Goal: Information Seeking & Learning: Compare options

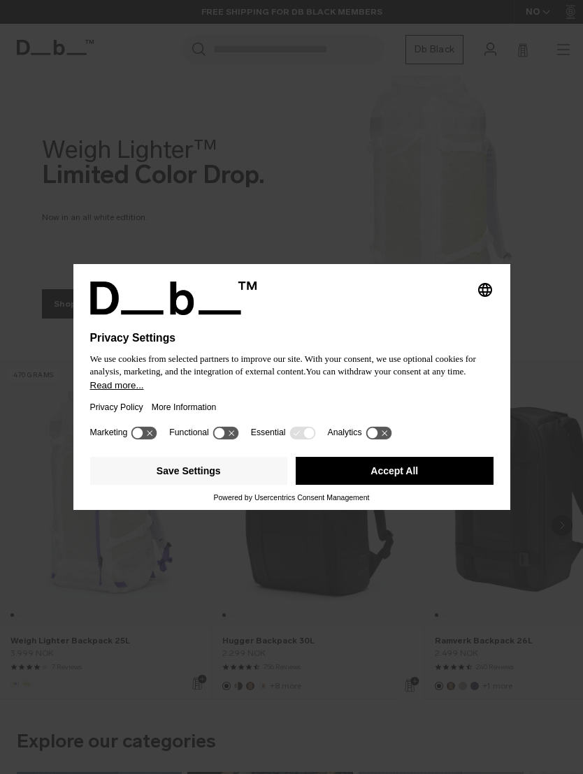
click at [159, 484] on button "Save Settings" at bounding box center [189, 471] width 198 height 28
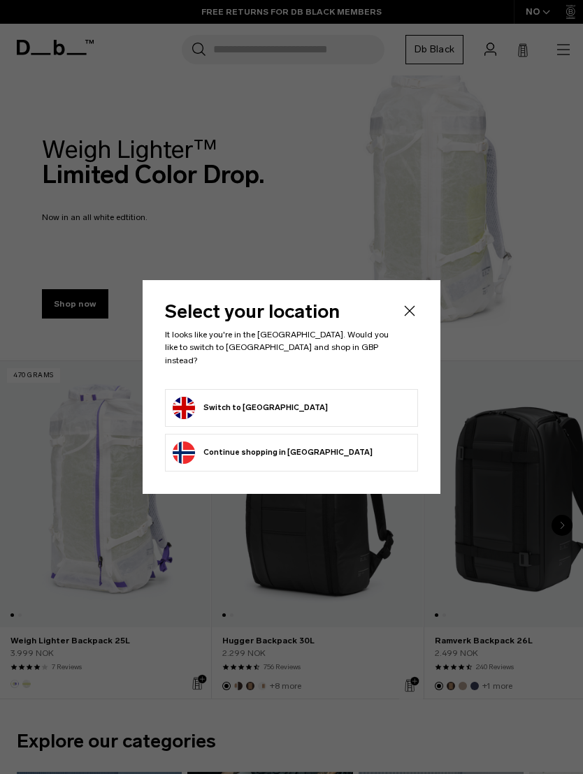
click at [203, 403] on button "Switch to United Kingdom" at bounding box center [250, 408] width 155 height 22
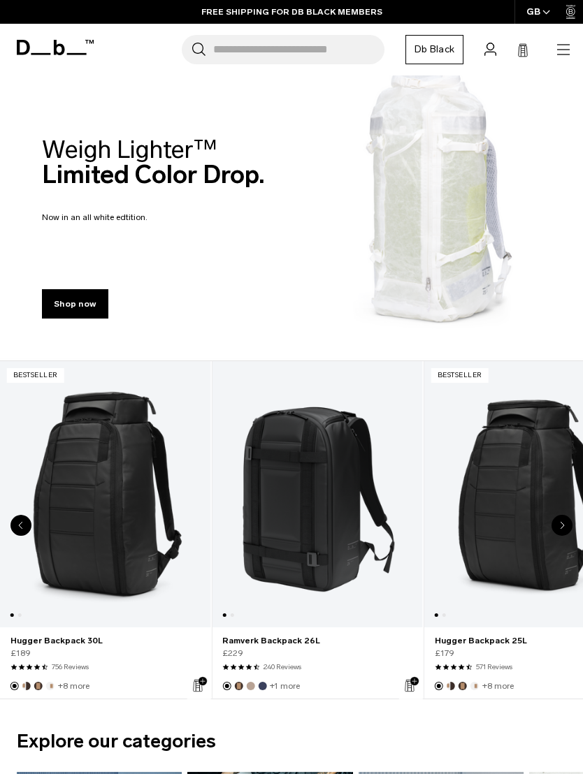
click at [95, 486] on link "Hugger Backpack 30L" at bounding box center [105, 494] width 210 height 266
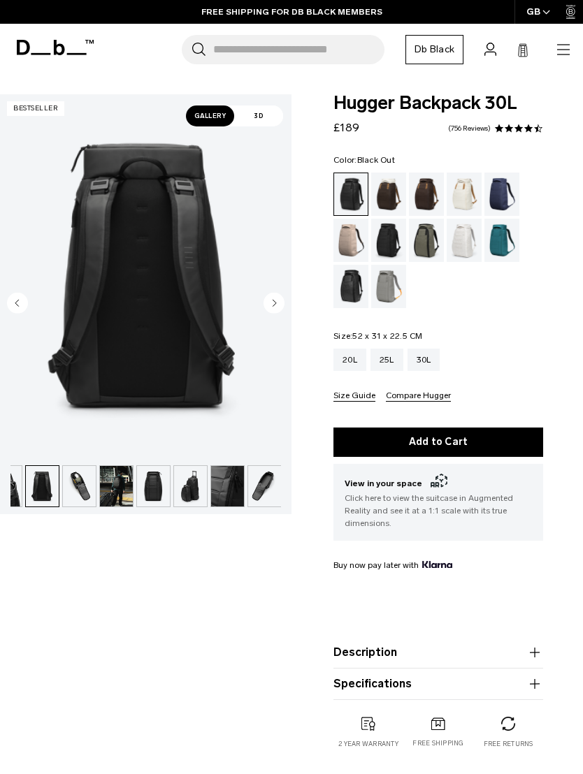
scroll to position [0, 134]
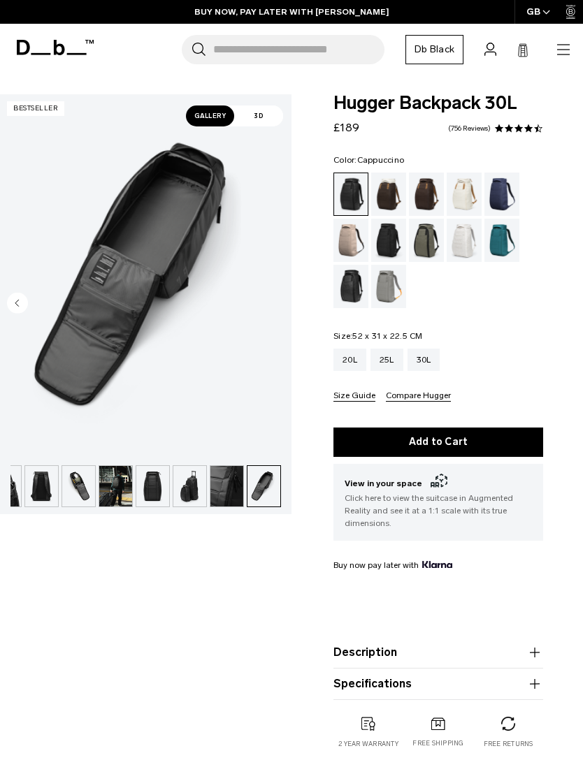
click at [388, 197] on div "Cappuccino" at bounding box center [389, 194] width 36 height 43
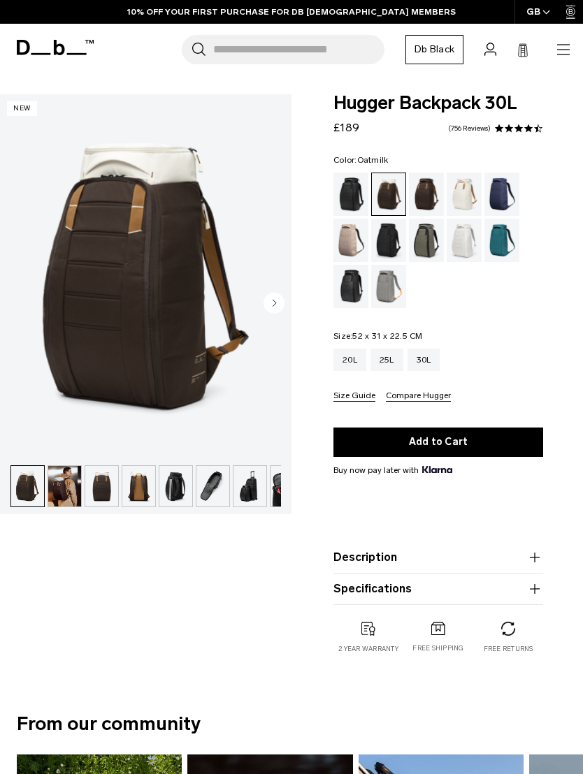
click at [472, 192] on div "Oatmilk" at bounding box center [464, 194] width 36 height 43
click at [509, 193] on div "Blue Hour" at bounding box center [502, 194] width 36 height 43
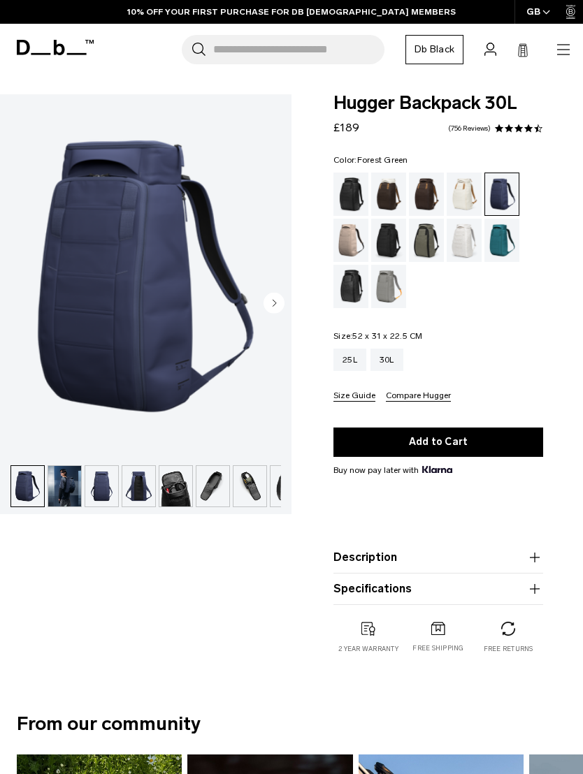
click at [430, 238] on div "Forest Green" at bounding box center [427, 240] width 36 height 43
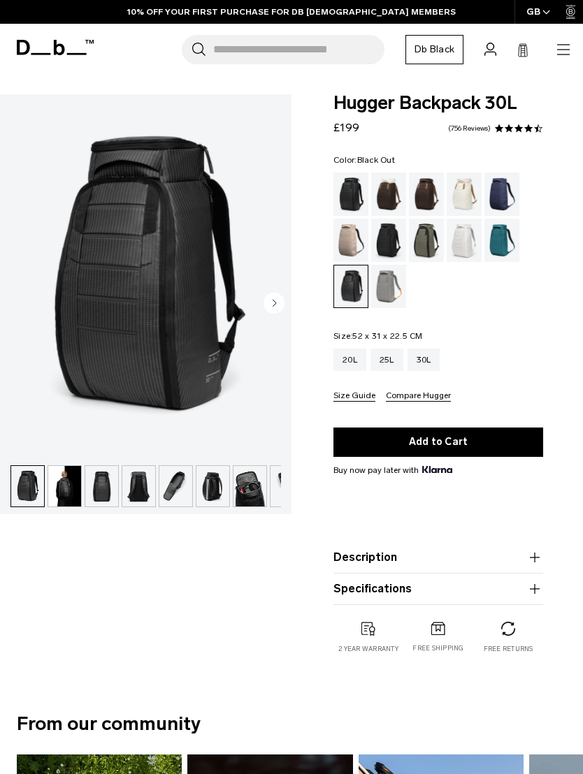
click at [358, 197] on div "Black Out" at bounding box center [351, 194] width 36 height 43
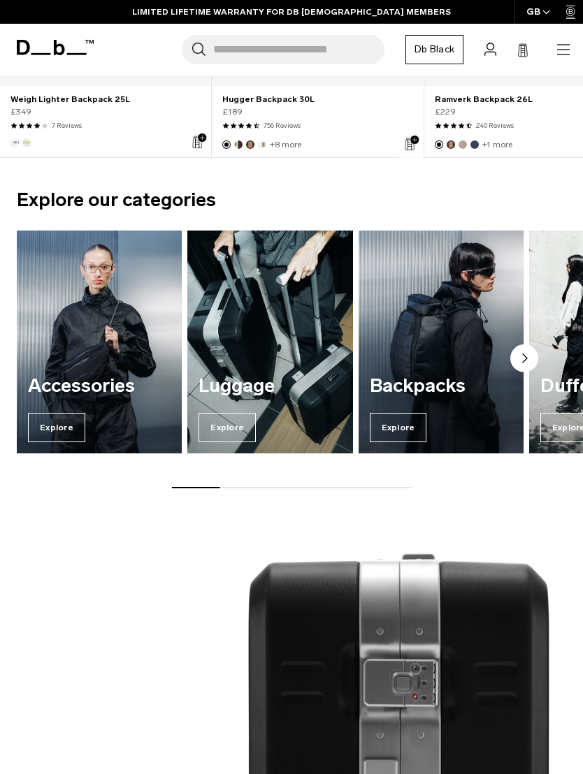
scroll to position [531, 0]
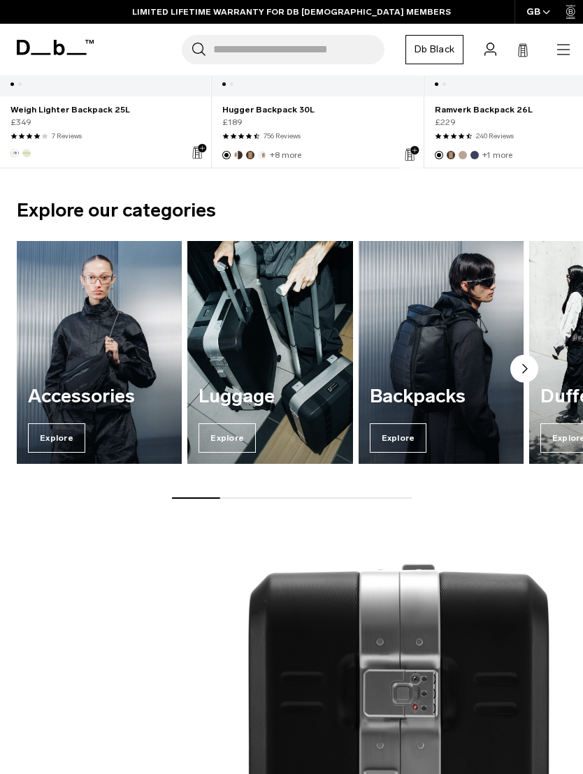
click at [234, 423] on div "Luggage Explore" at bounding box center [269, 419] width 165 height 89
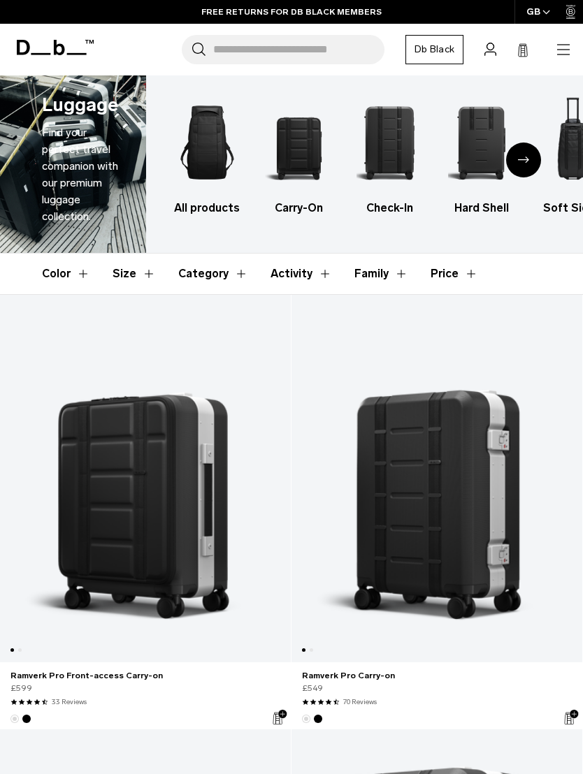
scroll to position [2, 0]
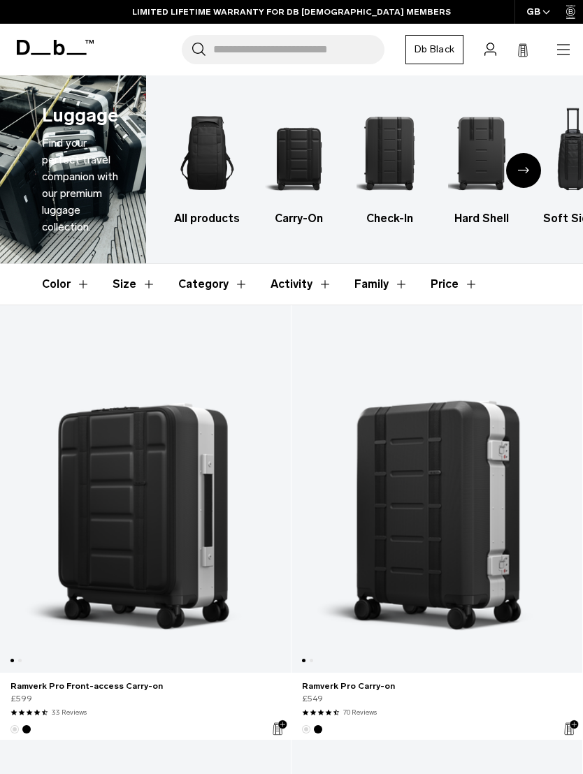
click at [109, 499] on link "Ramverk Pro Front-access Carry-on" at bounding box center [145, 488] width 291 height 367
click at [490, 523] on link "Ramverk Pro Carry-on" at bounding box center [436, 488] width 291 height 367
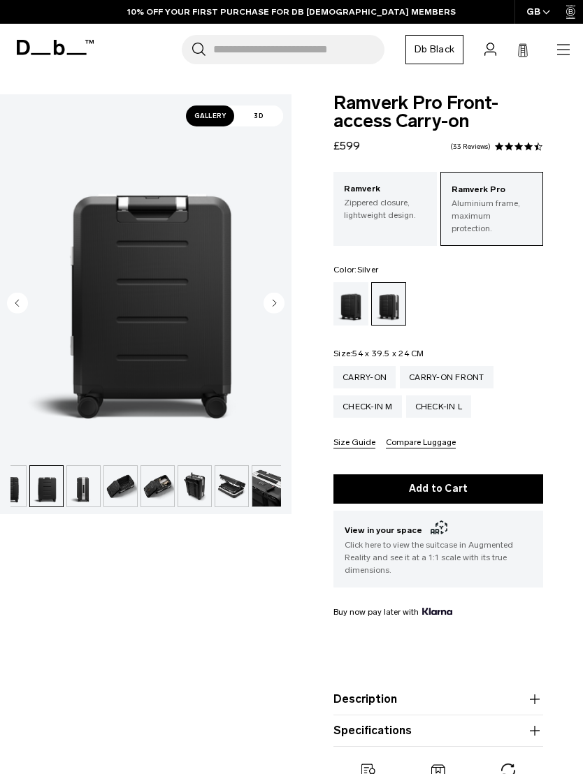
scroll to position [0, 97]
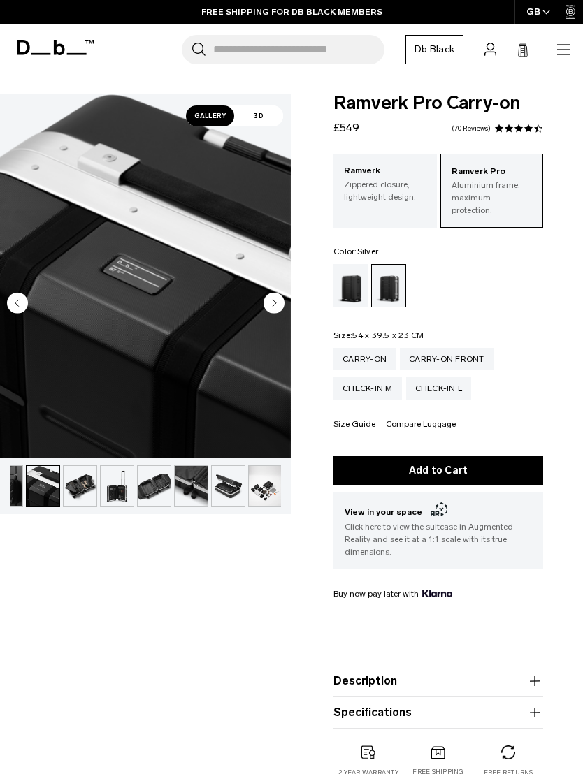
scroll to position [0, 245]
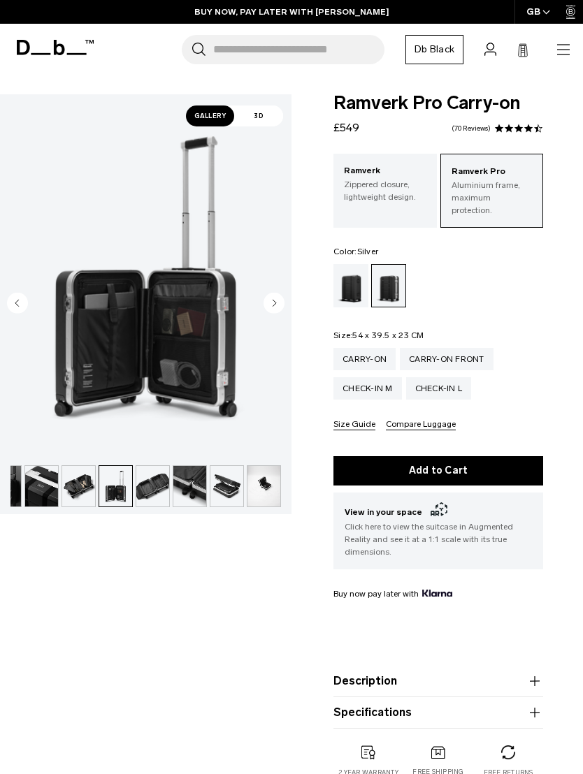
click at [262, 487] on img "button" at bounding box center [263, 486] width 33 height 41
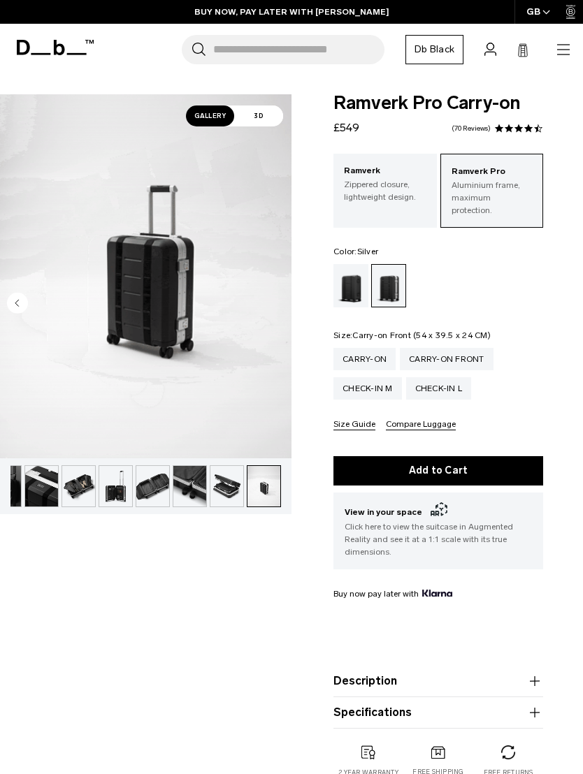
click at [442, 348] on div "Carry-on Front" at bounding box center [447, 359] width 94 height 22
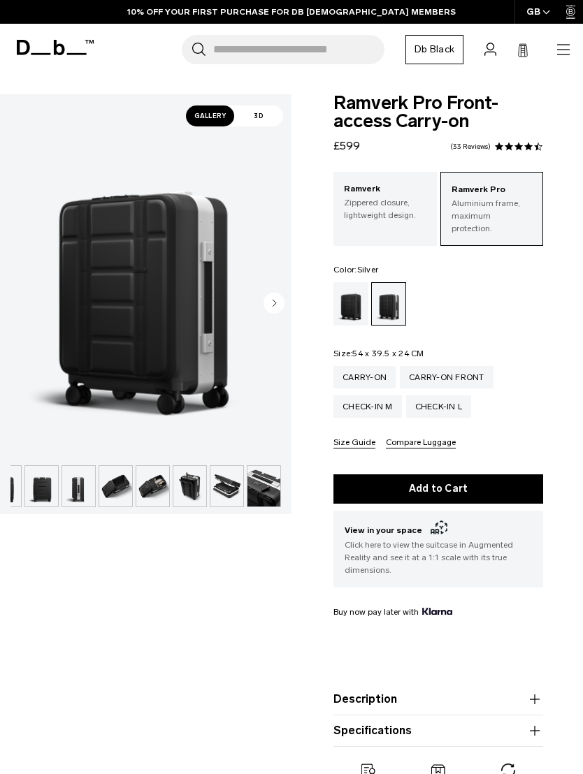
scroll to position [0, 97]
click at [232, 488] on img "button" at bounding box center [226, 486] width 33 height 41
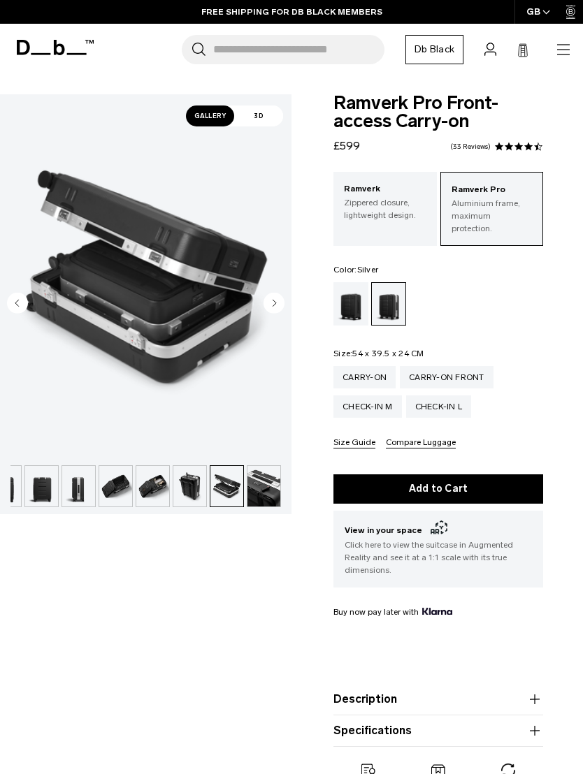
click at [261, 490] on img "button" at bounding box center [263, 486] width 33 height 41
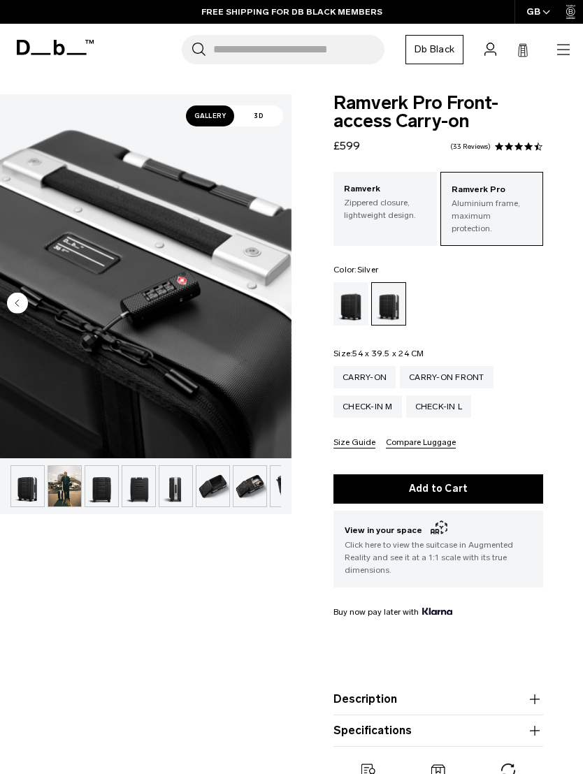
scroll to position [0, 0]
click at [352, 395] on div "Check-in M" at bounding box center [367, 406] width 68 height 22
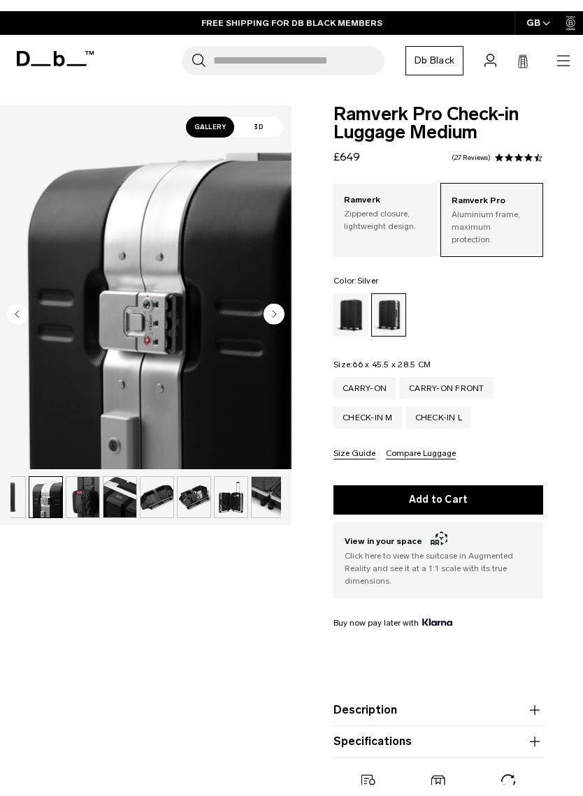
scroll to position [0, 171]
